Goal: Navigation & Orientation: Find specific page/section

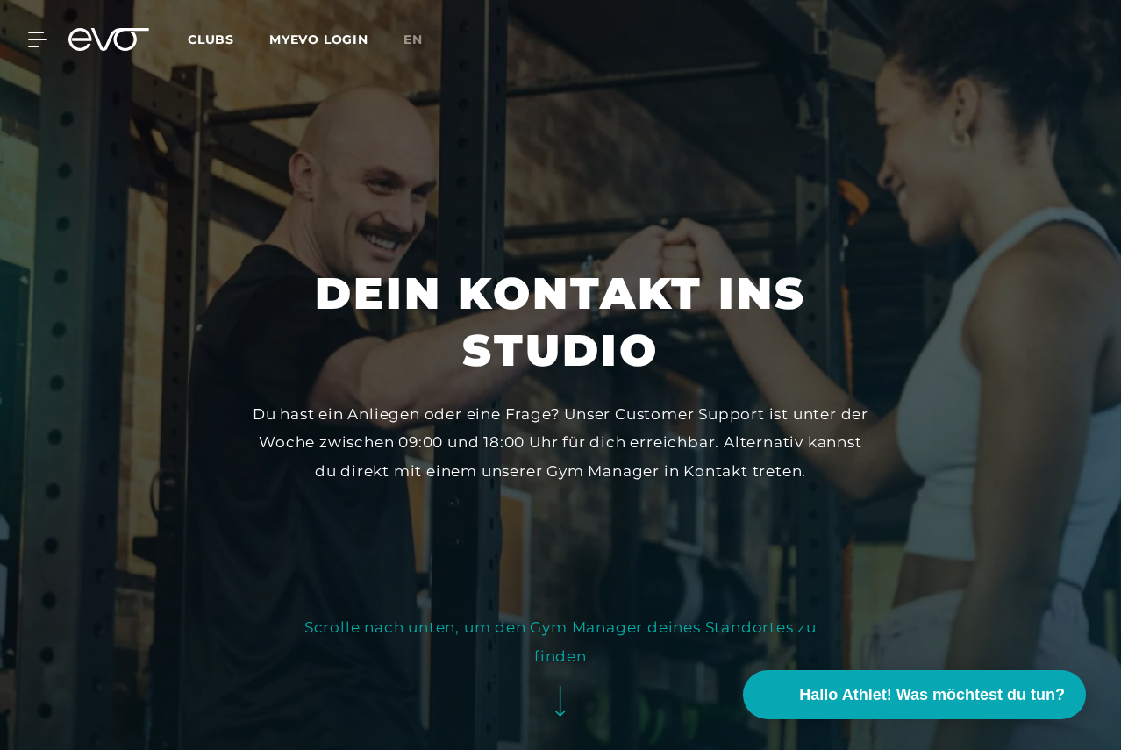
click at [234, 39] on span "Clubs" at bounding box center [211, 40] width 46 height 16
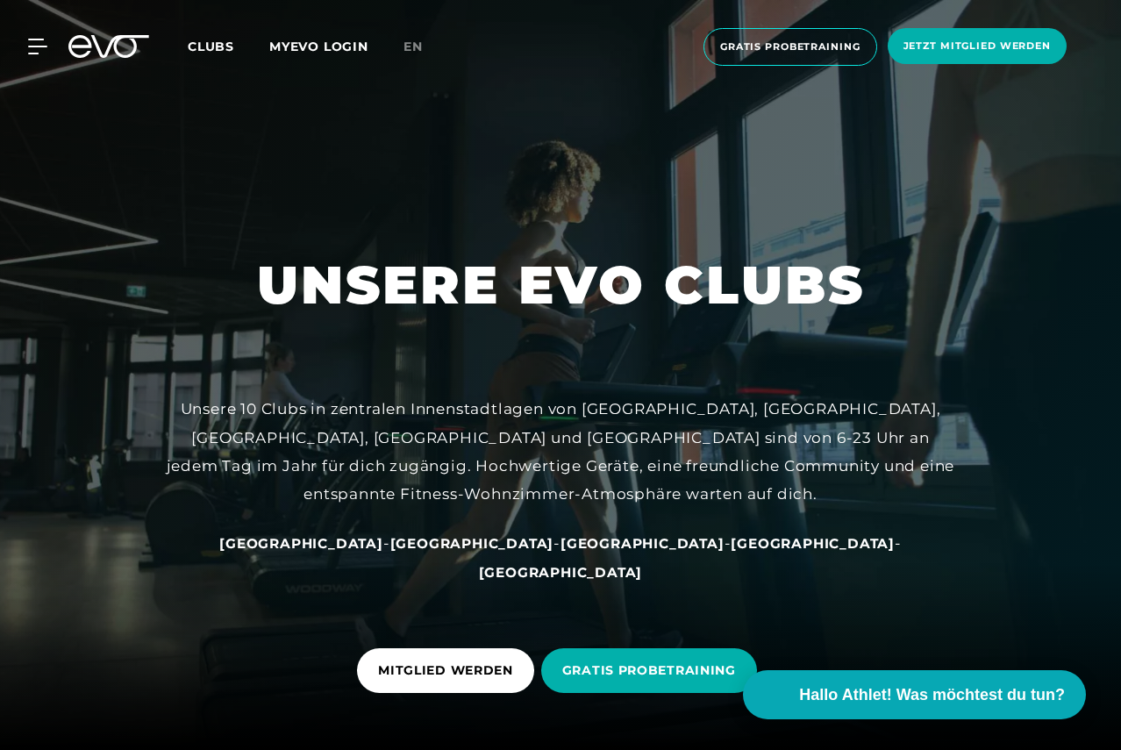
click at [234, 48] on span "Clubs" at bounding box center [211, 47] width 46 height 16
click at [37, 43] on icon at bounding box center [40, 47] width 25 height 16
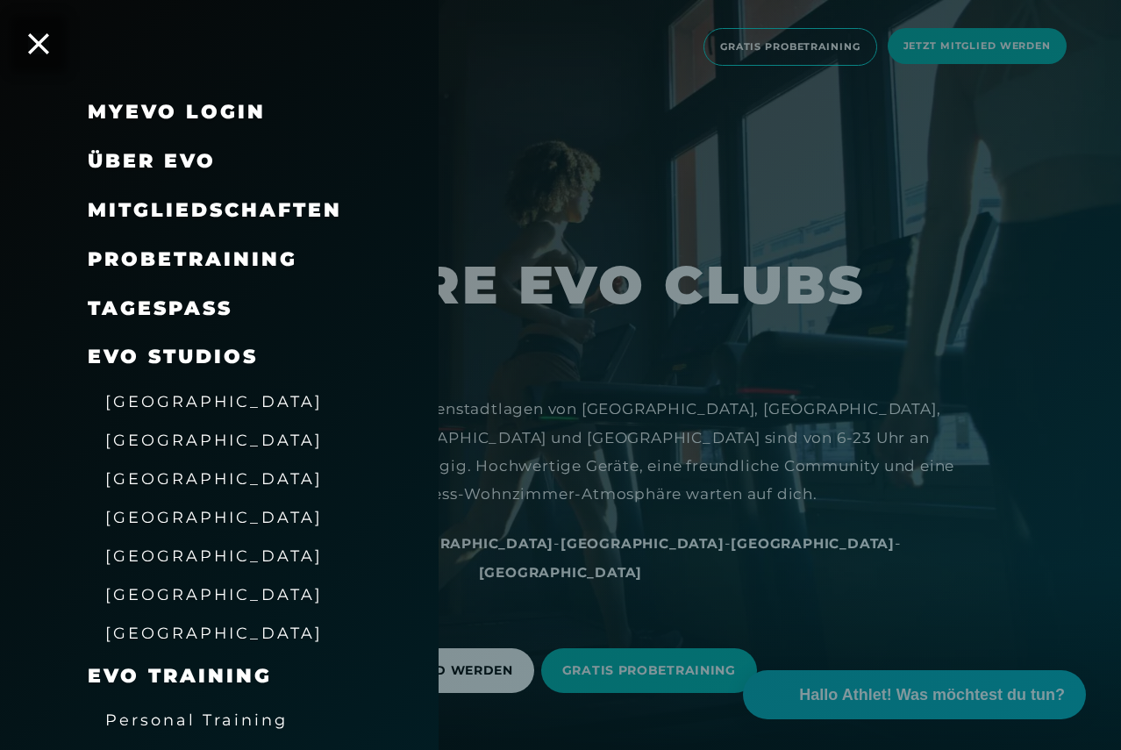
click at [184, 392] on span "[GEOGRAPHIC_DATA]" at bounding box center [213, 401] width 217 height 18
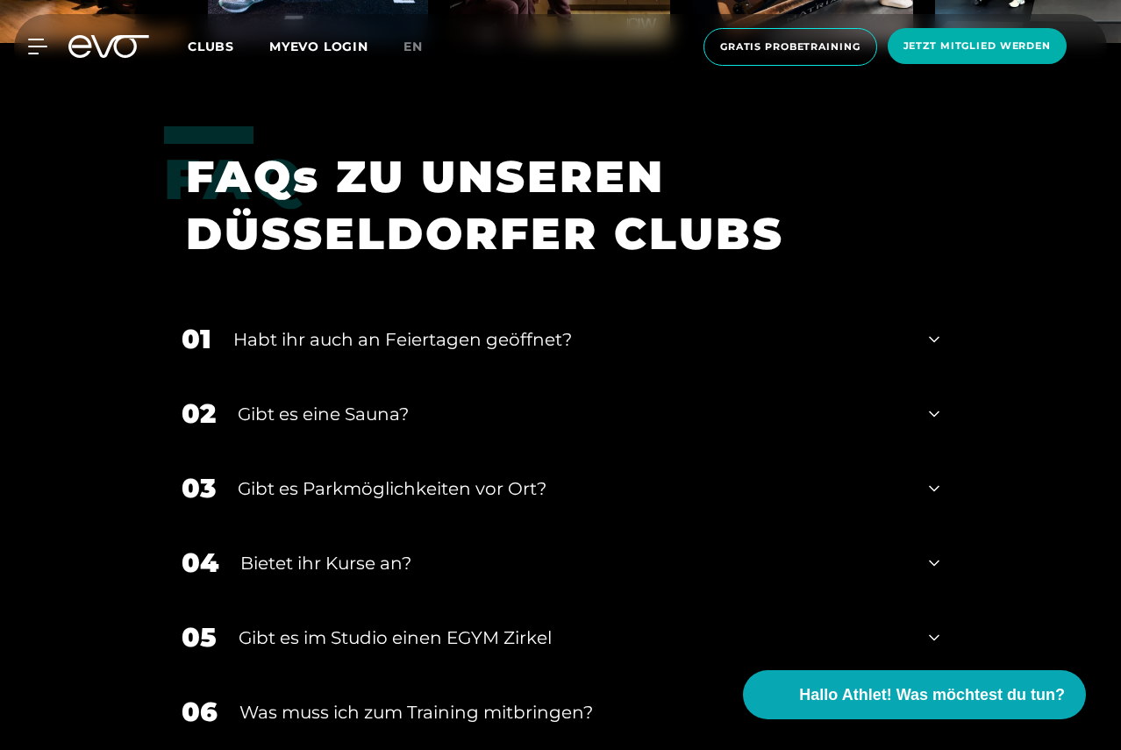
scroll to position [5085, 0]
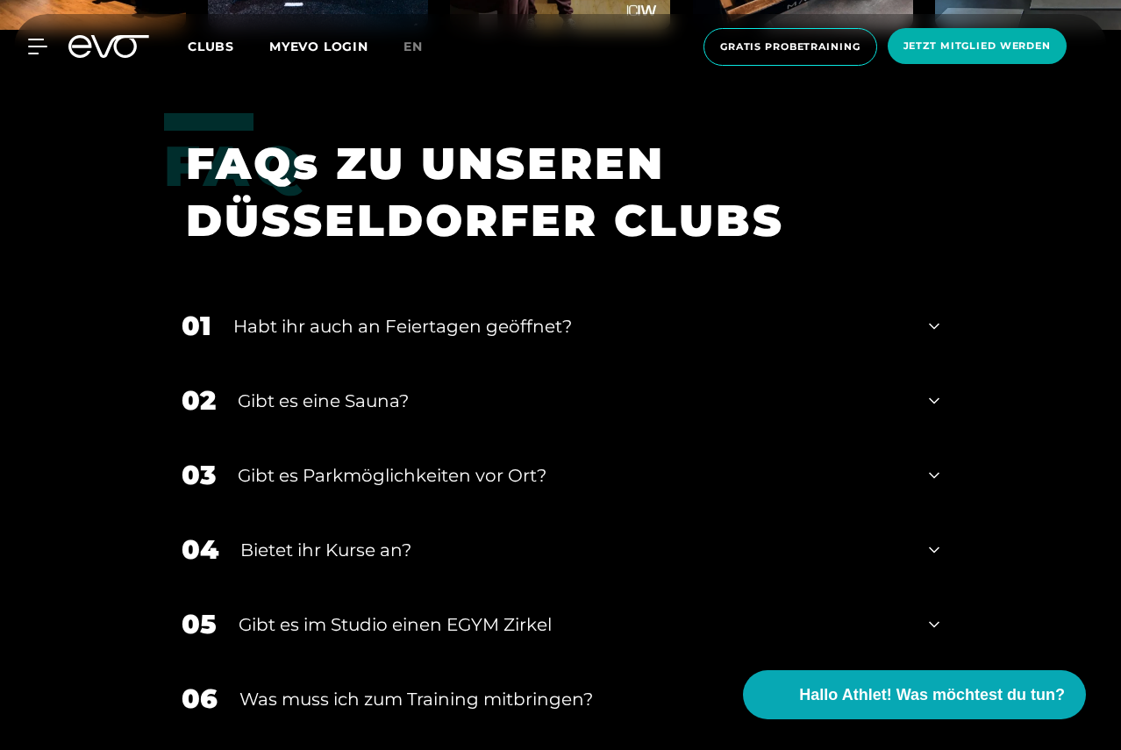
click at [936, 395] on icon at bounding box center [934, 400] width 11 height 21
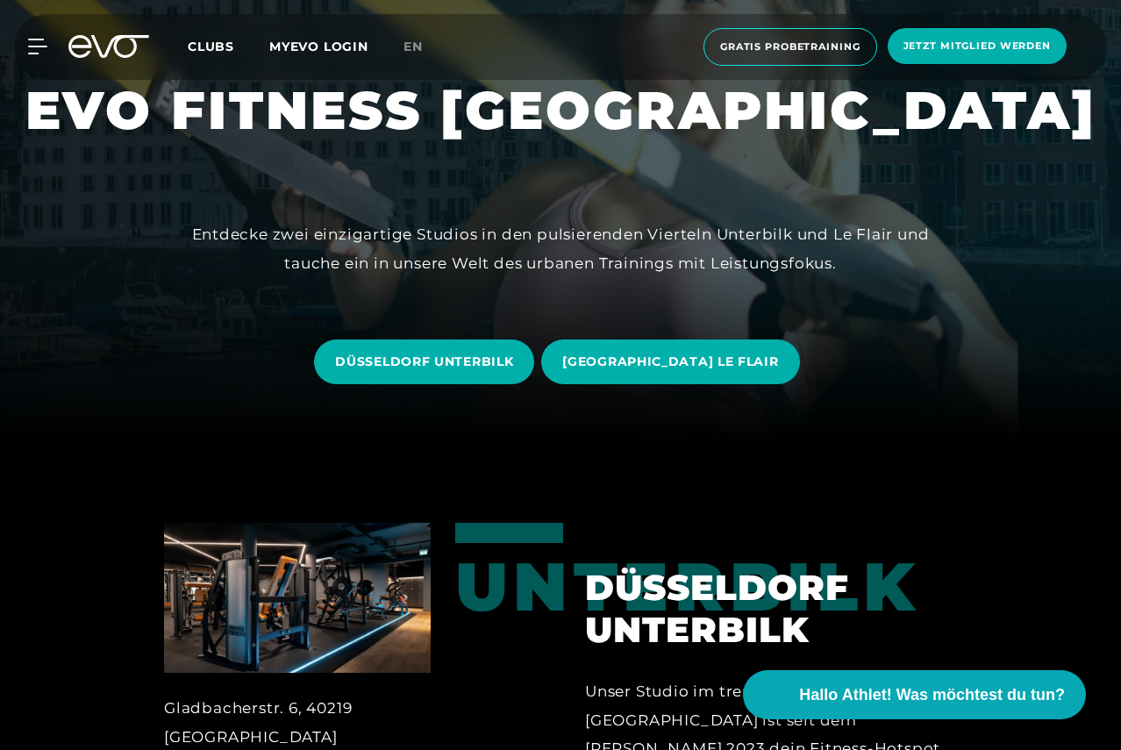
scroll to position [0, 0]
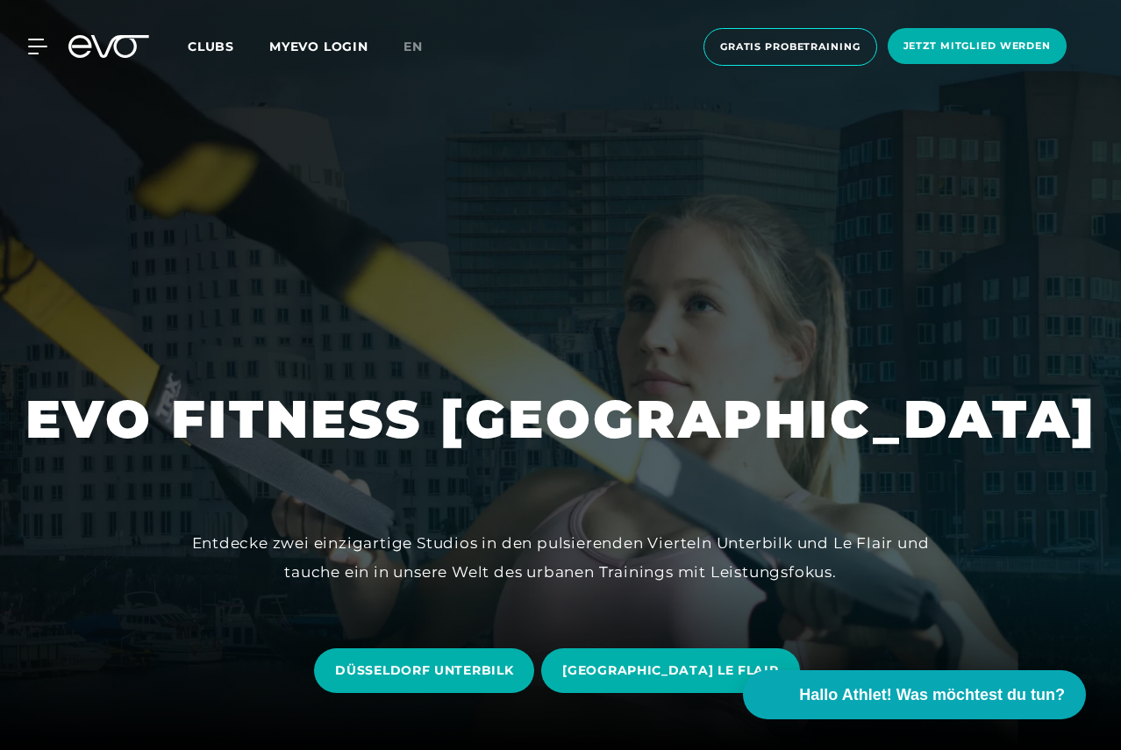
click at [368, 46] on link "MYEVO LOGIN" at bounding box center [318, 47] width 99 height 16
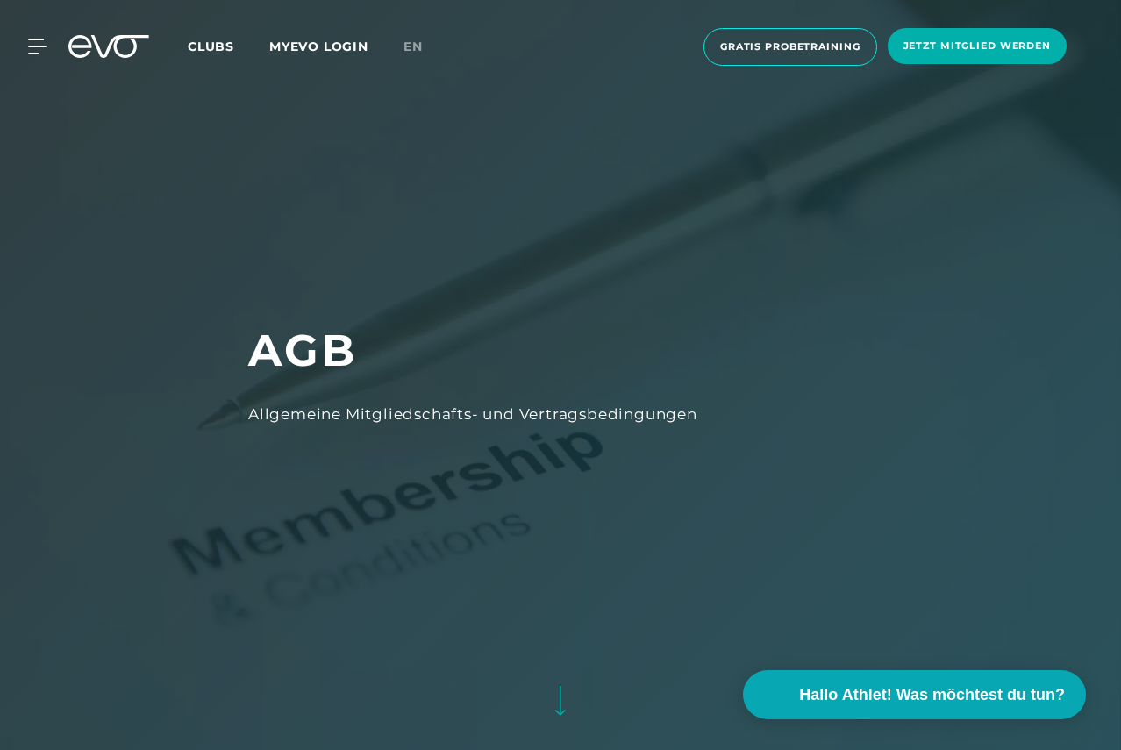
click at [368, 40] on link "MYEVO LOGIN" at bounding box center [318, 47] width 99 height 16
click at [368, 47] on link "MYEVO LOGIN" at bounding box center [318, 47] width 99 height 16
